Goal: Information Seeking & Learning: Learn about a topic

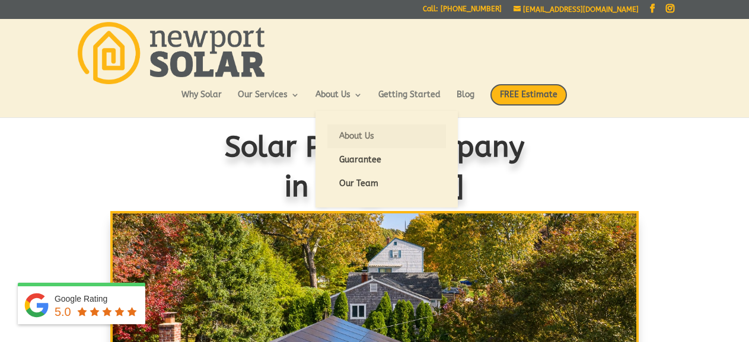
click at [357, 135] on link "About Us" at bounding box center [386, 136] width 119 height 24
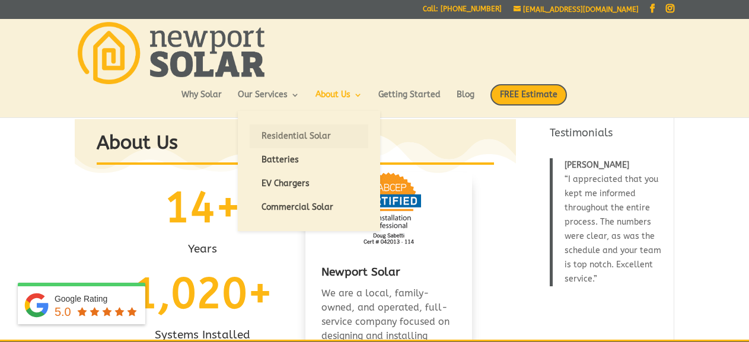
click at [273, 138] on link "Residential Solar" at bounding box center [309, 136] width 119 height 24
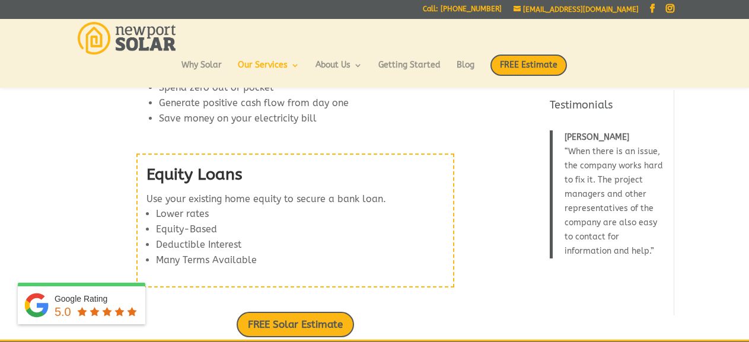
scroll to position [1456, 0]
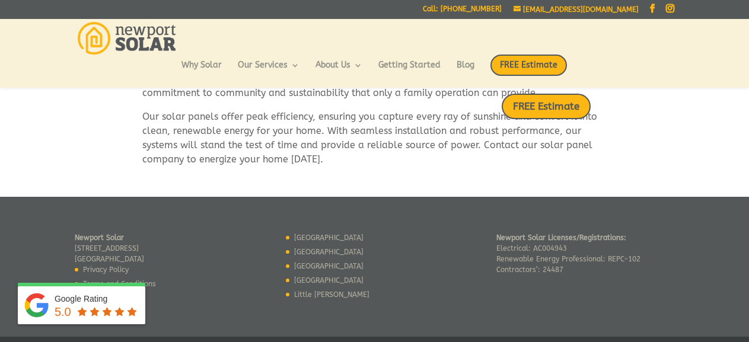
scroll to position [801, 0]
